Goal: Information Seeking & Learning: Learn about a topic

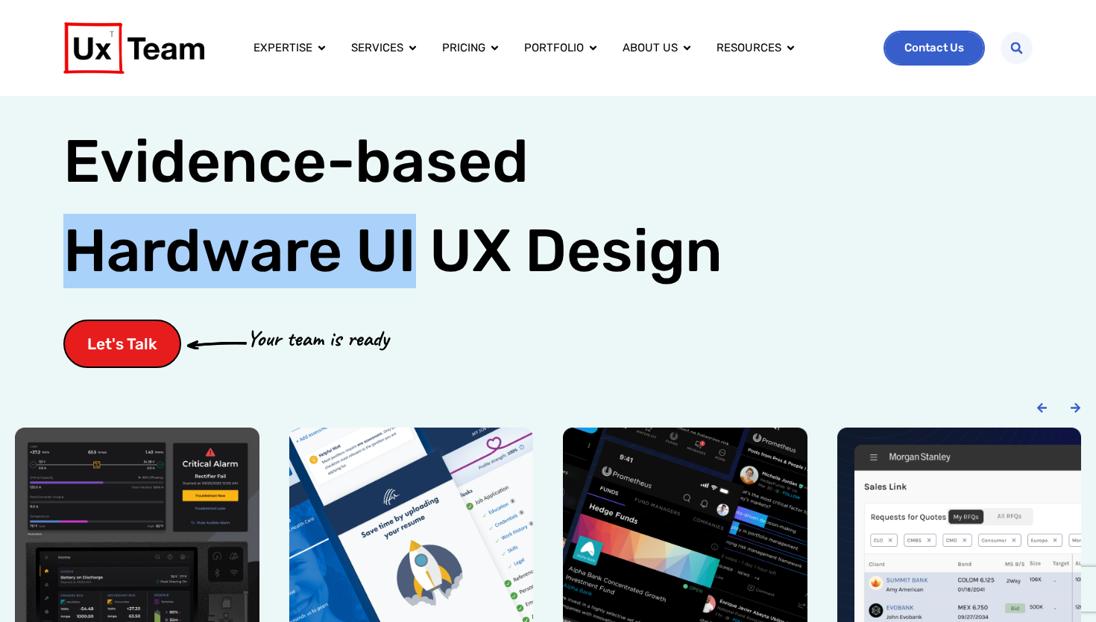
click at [921, 51] on span "Contact Us" at bounding box center [934, 47] width 60 height 11
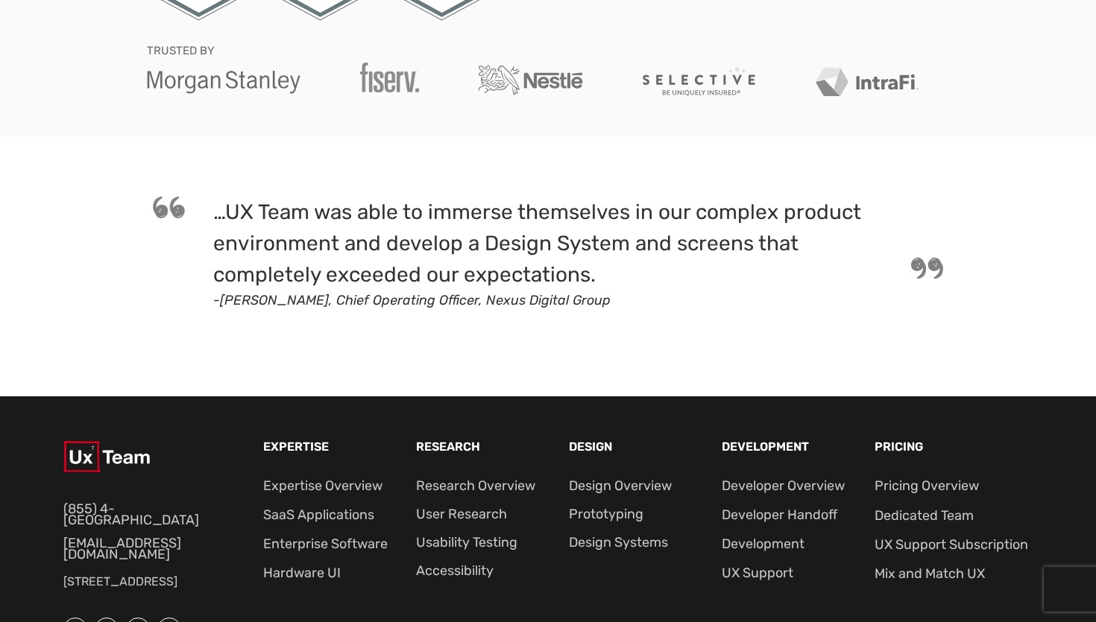
scroll to position [1031, 0]
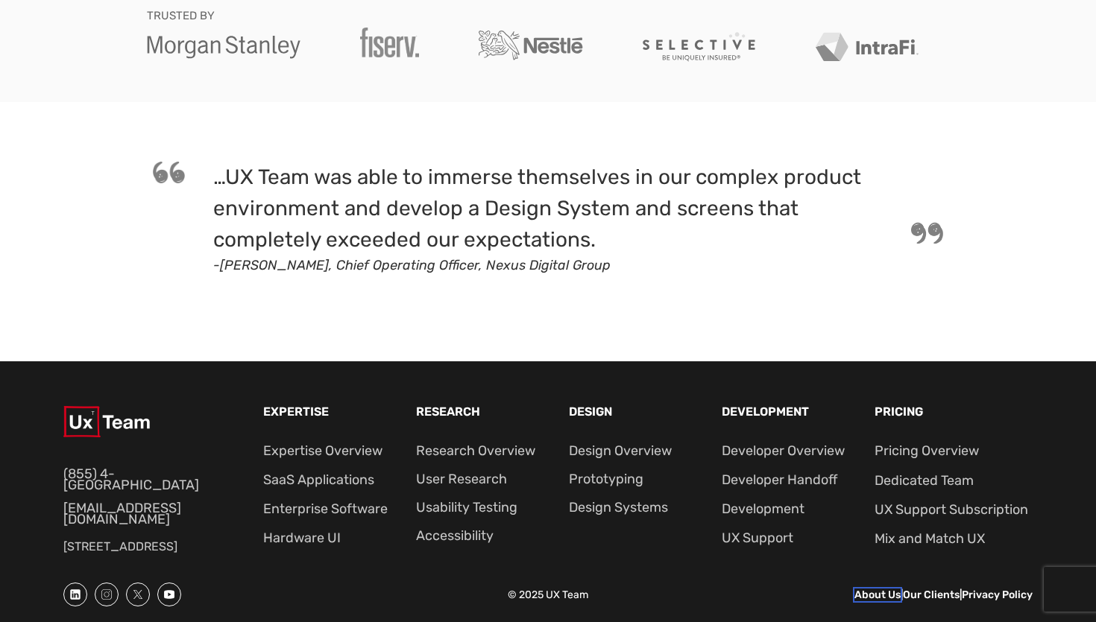
click at [860, 593] on link "About Us" at bounding box center [877, 595] width 46 height 13
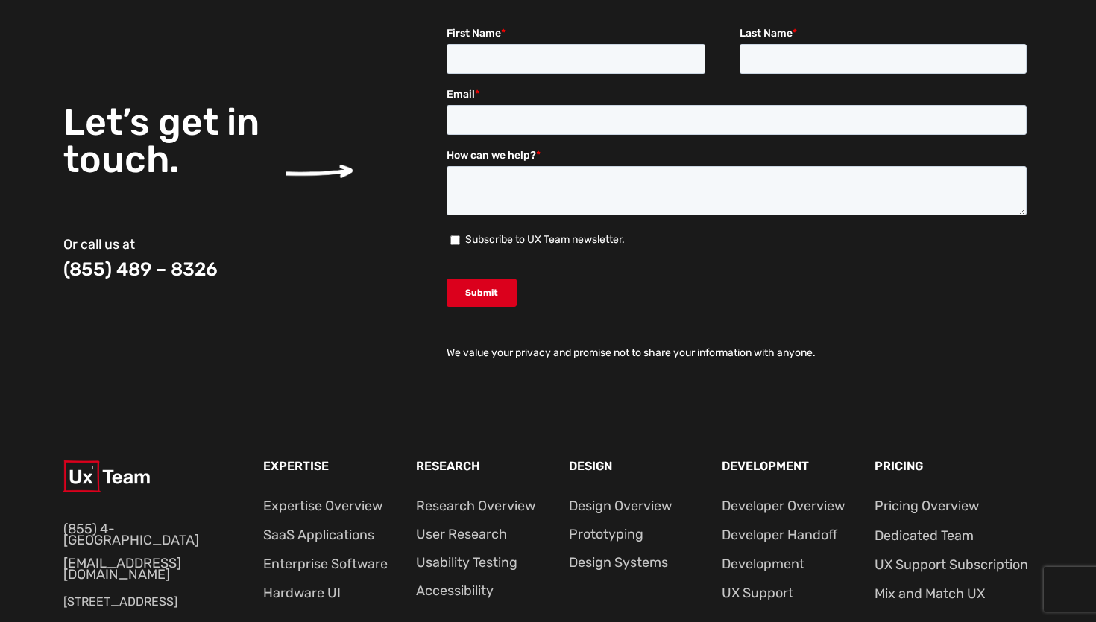
scroll to position [1974, 0]
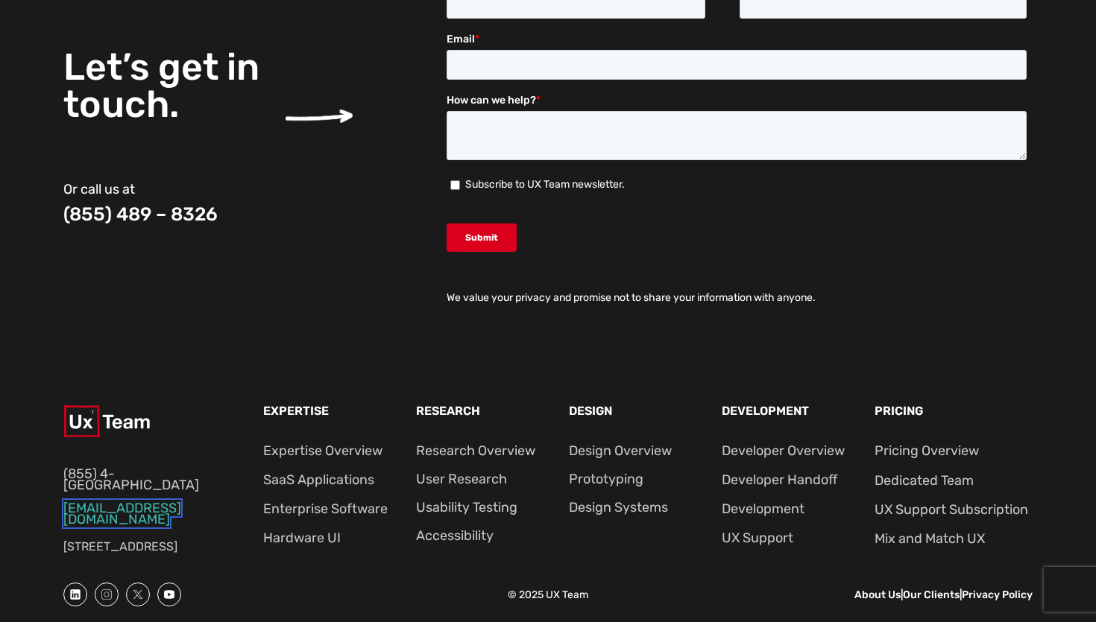
click at [119, 504] on link "[EMAIL_ADDRESS][DOMAIN_NAME]" at bounding box center [122, 514] width 118 height 28
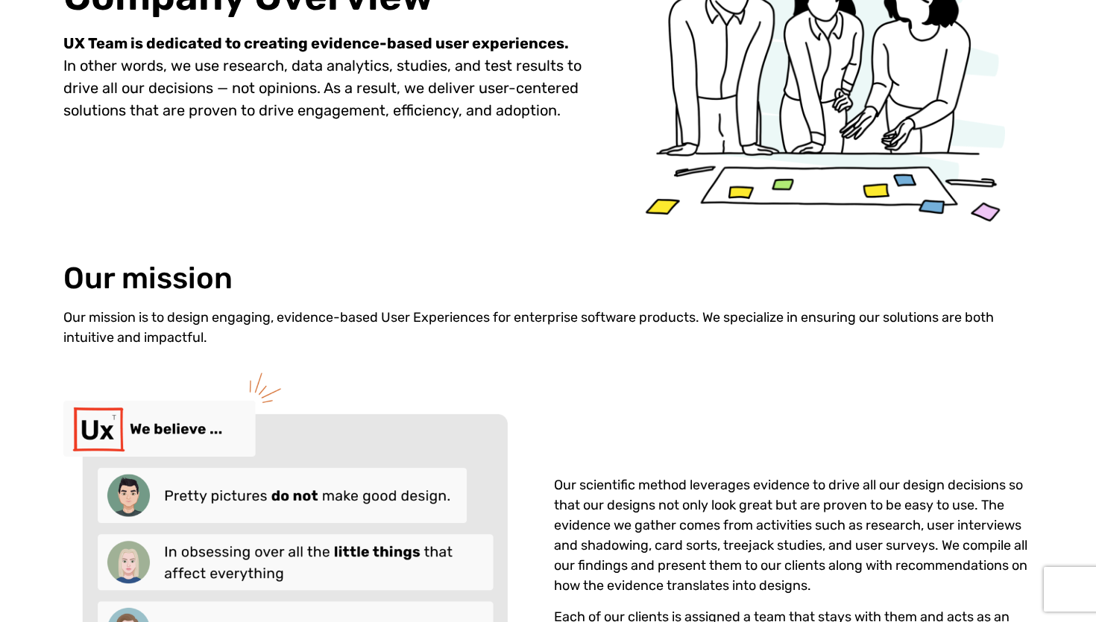
scroll to position [213, 0]
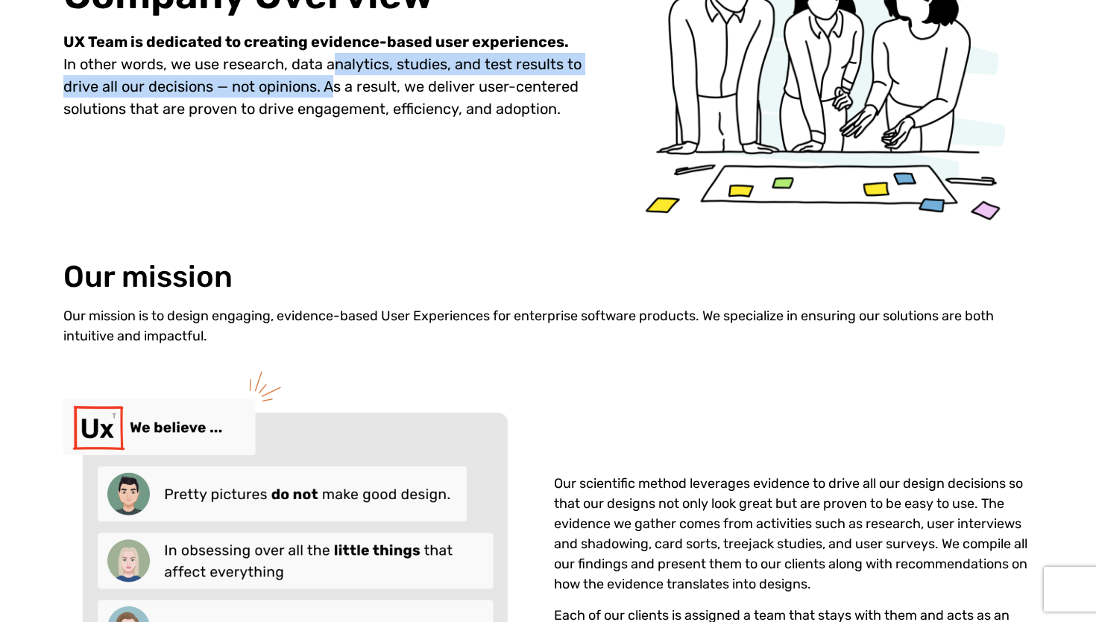
drag, startPoint x: 335, startPoint y: 62, endPoint x: 335, endPoint y: 83, distance: 20.9
click at [335, 83] on p "UX Team is dedicated to creating evidence-based user experiences. In other word…" at bounding box center [329, 75] width 533 height 89
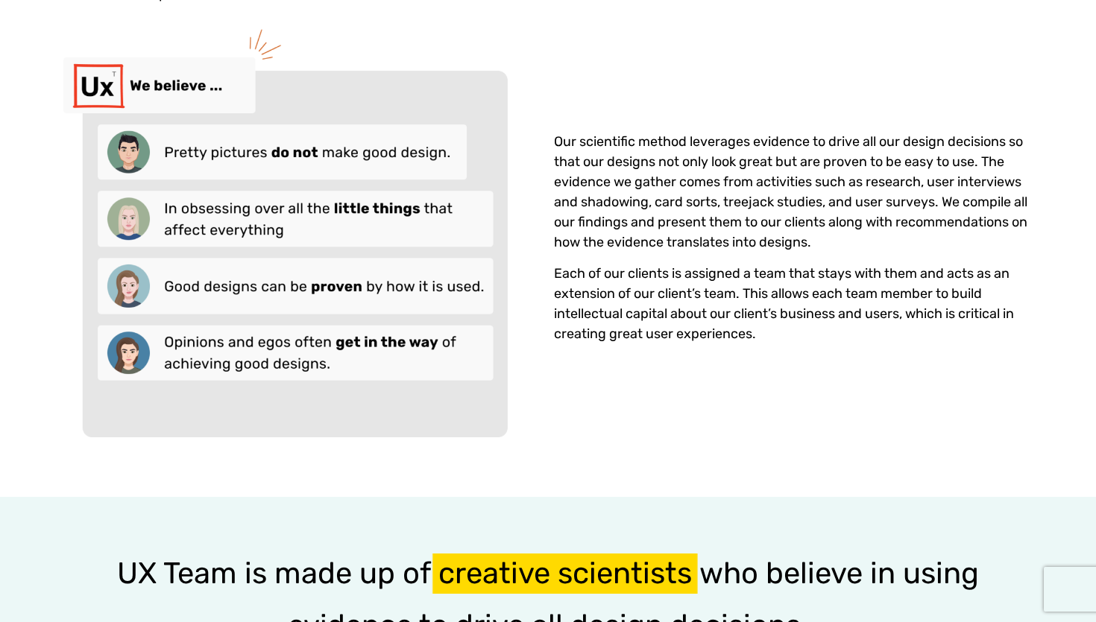
scroll to position [559, 0]
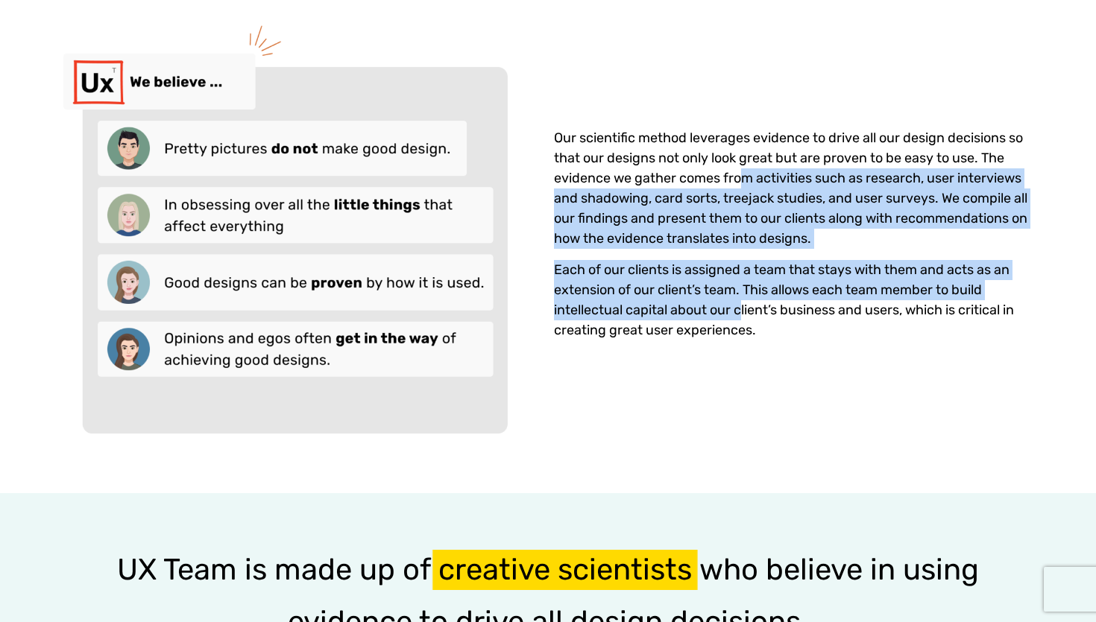
drag, startPoint x: 744, startPoint y: 178, endPoint x: 744, endPoint y: 305, distance: 126.7
click at [744, 305] on div "Our scientific method leverages evidence to drive all our design decisions so t…" at bounding box center [793, 228] width 479 height 245
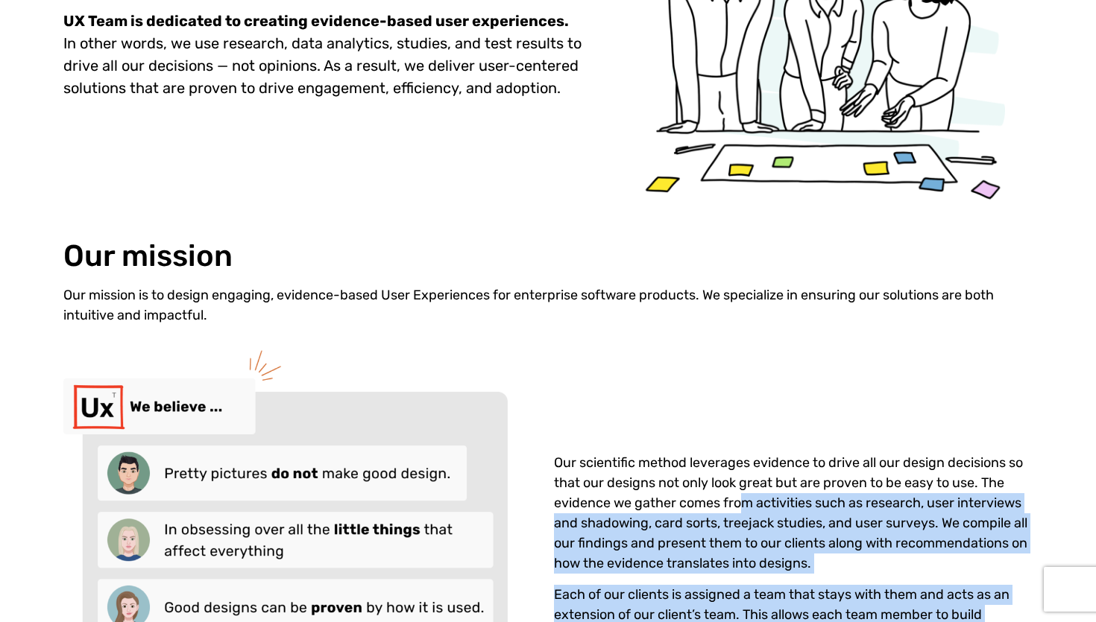
scroll to position [0, 0]
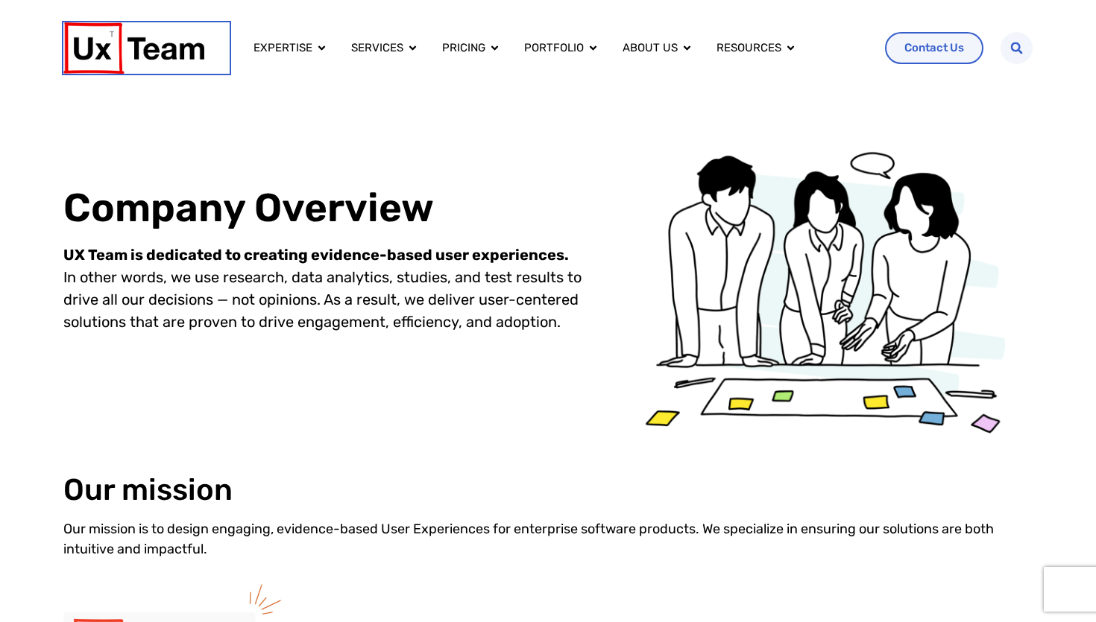
click at [162, 48] on img at bounding box center [133, 47] width 141 height 51
